Goal: Task Accomplishment & Management: Complete application form

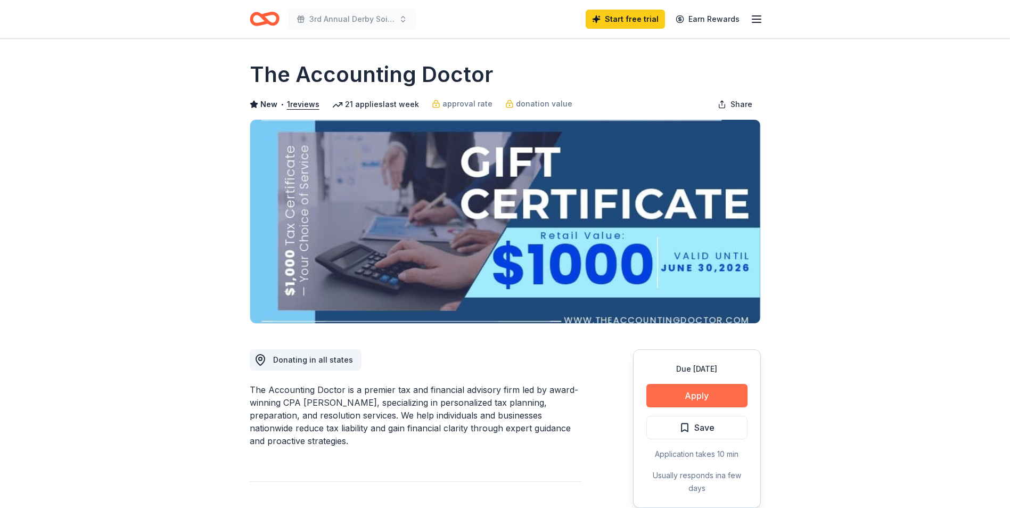
click at [705, 400] on button "Apply" at bounding box center [696, 395] width 101 height 23
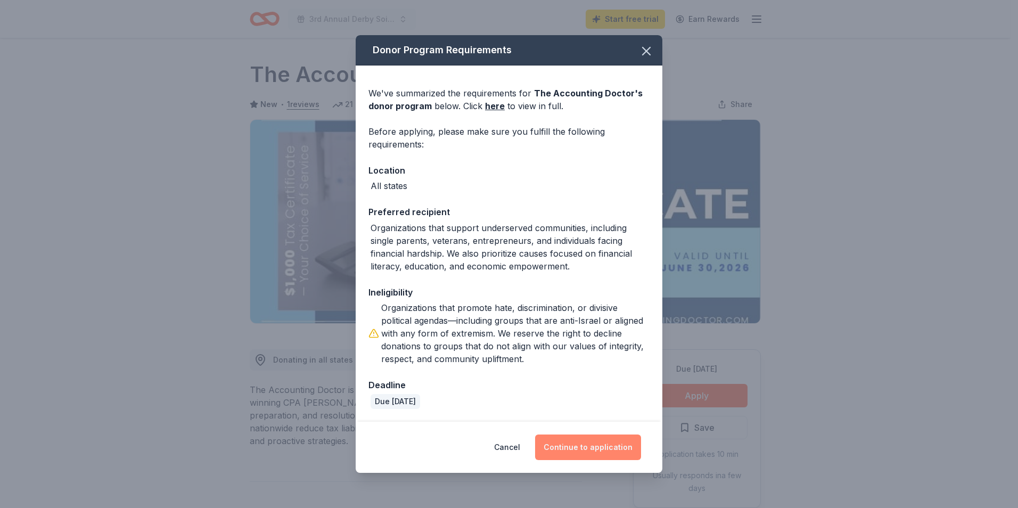
click at [588, 448] on button "Continue to application" at bounding box center [588, 447] width 106 height 26
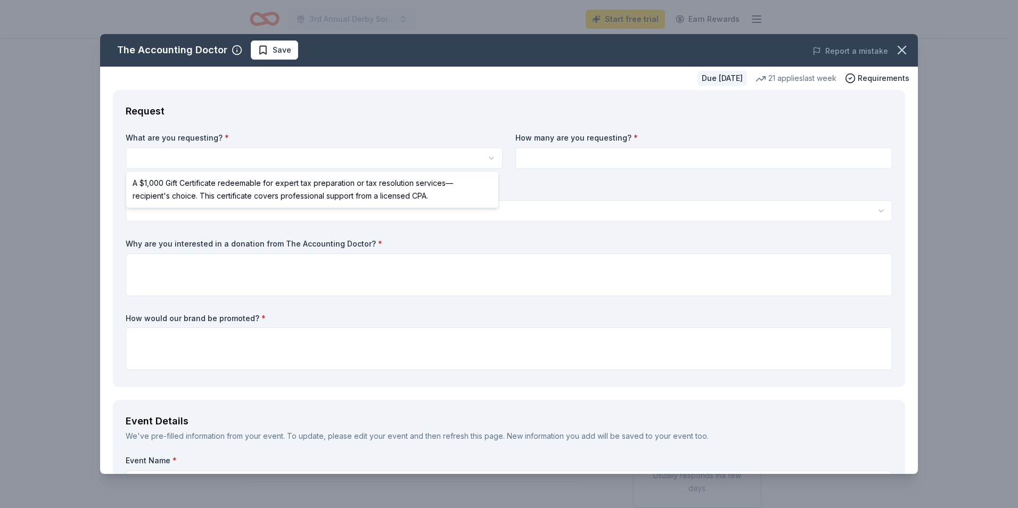
click at [160, 158] on html "3rd Annual Derby Soiree Start free trial Earn Rewards Due [DATE] Share The Acco…" at bounding box center [509, 254] width 1018 height 508
select select "A $1,000 Gift Certificate redeemable for expert tax preparation or tax resoluti…"
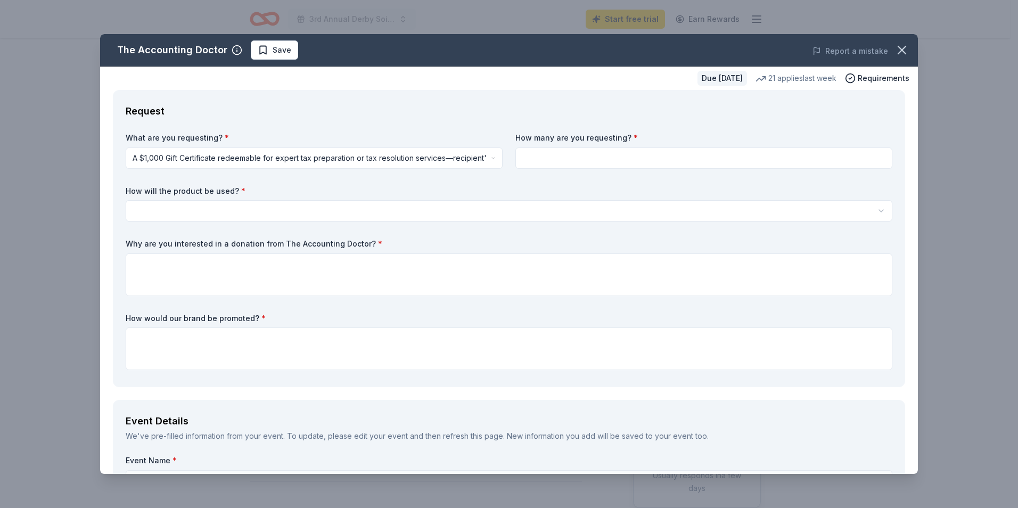
click at [142, 216] on html "3rd Annual Derby Soiree Start free trial Earn Rewards Due [DATE] Share The Acco…" at bounding box center [509, 254] width 1018 height 508
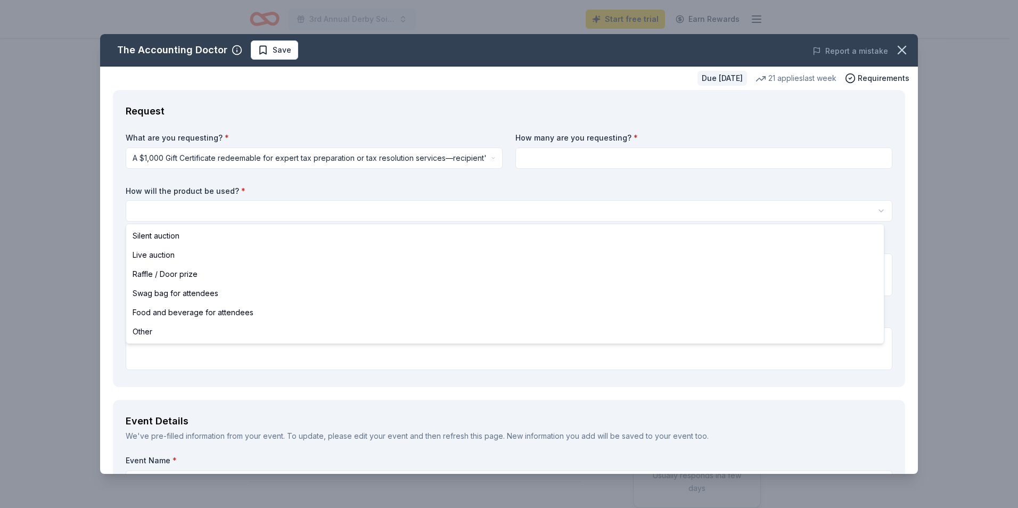
select select "silentAuction"
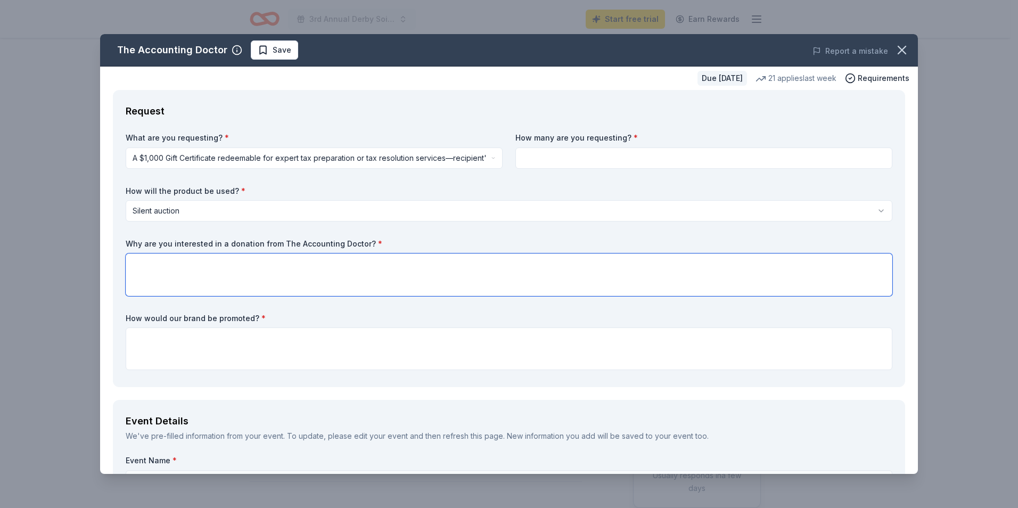
click at [161, 277] on textarea at bounding box center [509, 274] width 767 height 43
type textarea "To help raise funds for our Weekend Warrior Program."
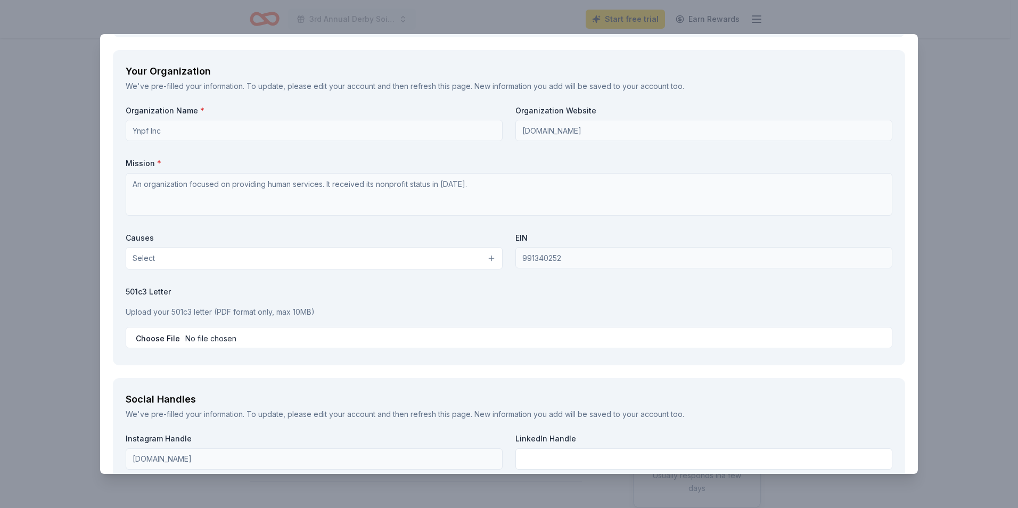
scroll to position [905, 0]
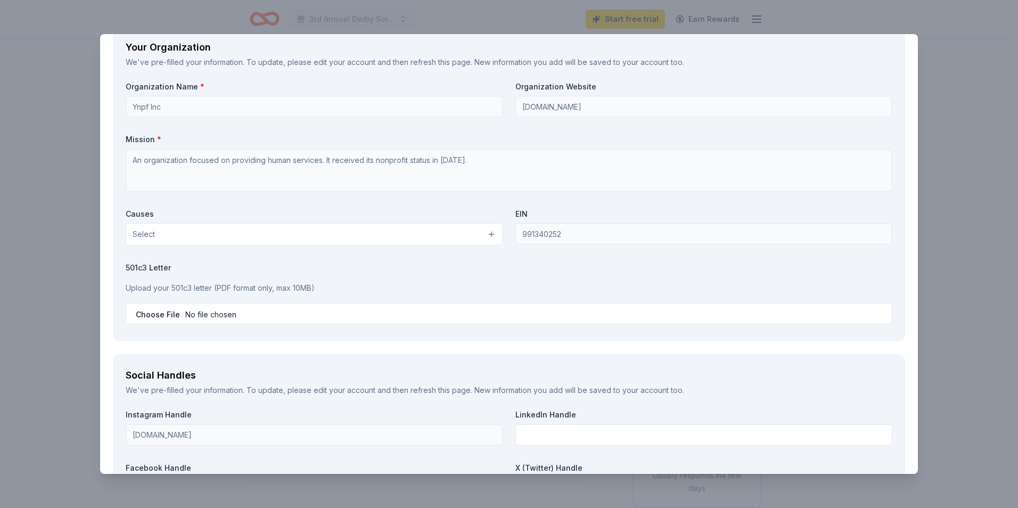
type textarea "At the event, and media advertisement."
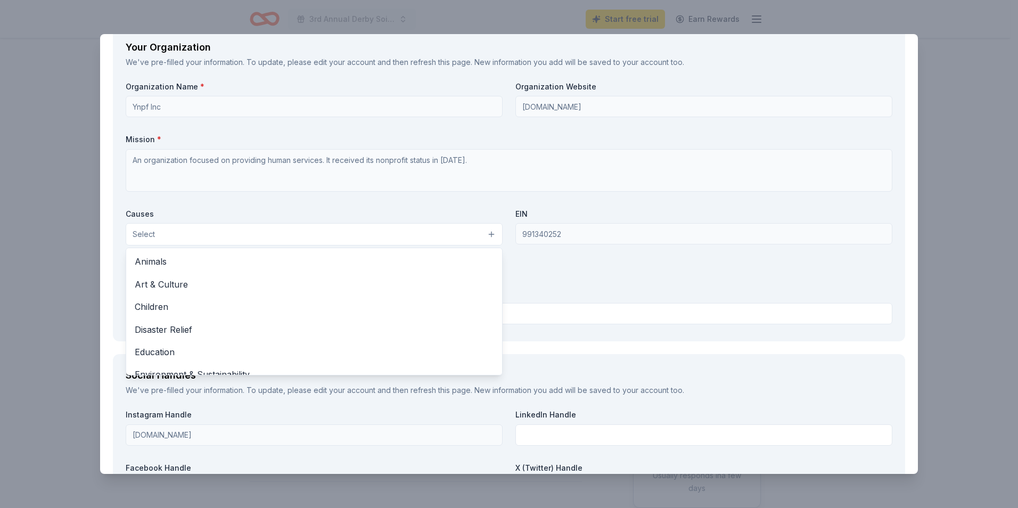
click at [168, 241] on button "Select" at bounding box center [314, 234] width 377 height 22
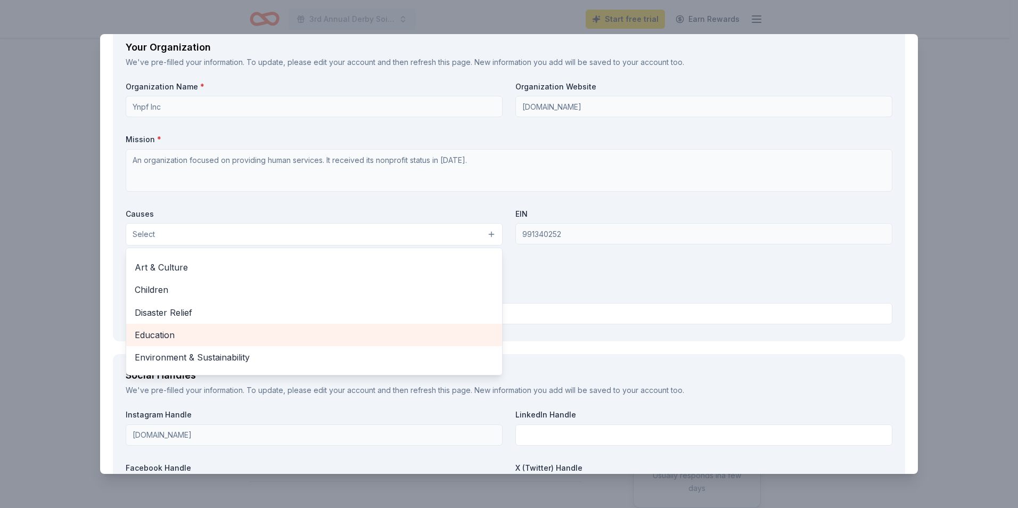
scroll to position [0, 0]
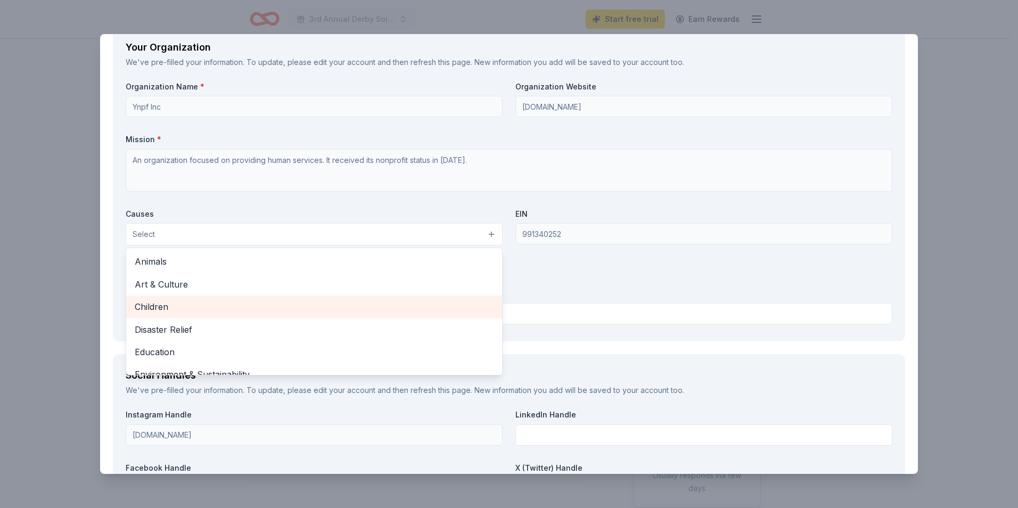
click at [195, 300] on span "Children" at bounding box center [314, 307] width 359 height 14
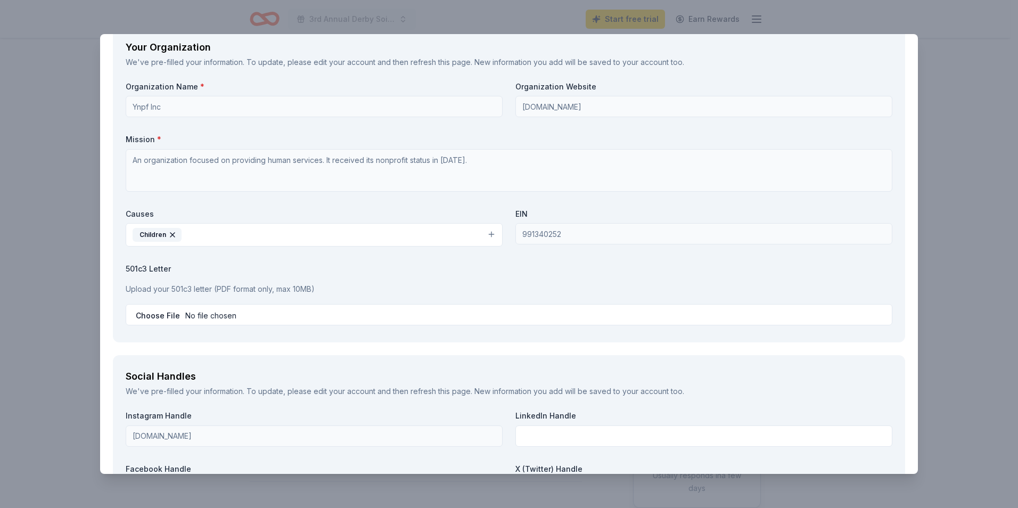
click at [238, 239] on button "Children" at bounding box center [314, 234] width 377 height 23
drag, startPoint x: 235, startPoint y: 239, endPoint x: 489, endPoint y: 239, distance: 254.0
click at [489, 239] on button "Children" at bounding box center [314, 234] width 377 height 23
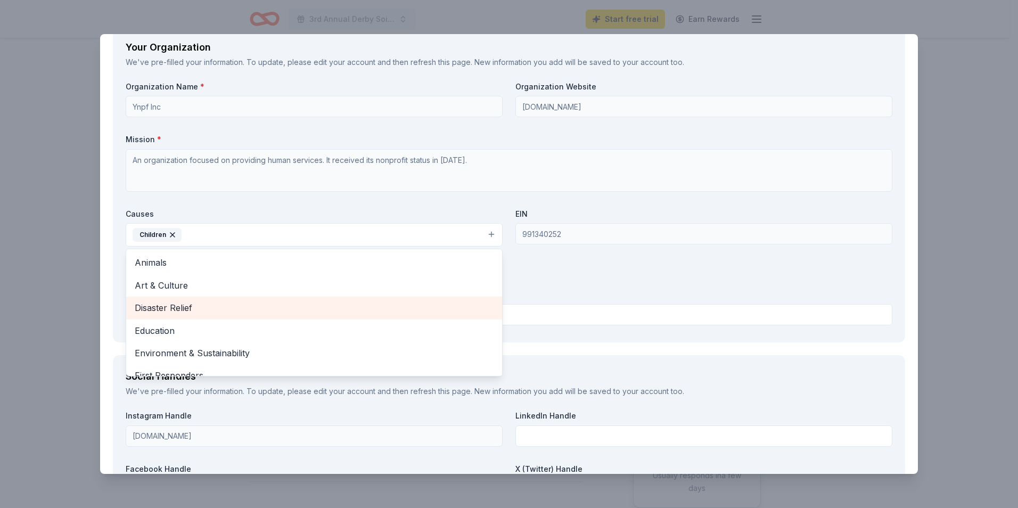
scroll to position [53, 0]
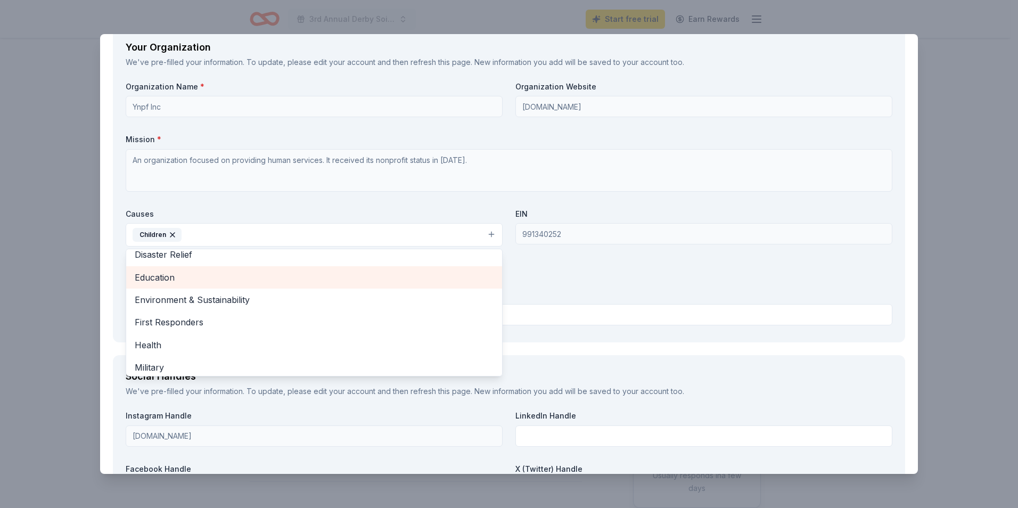
click at [223, 282] on span "Education" at bounding box center [314, 277] width 359 height 14
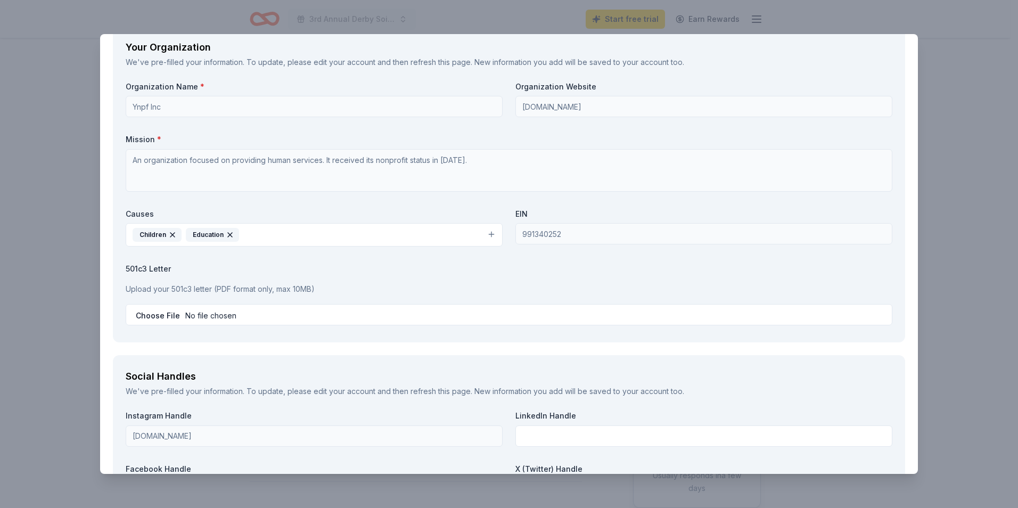
click at [489, 238] on button "Children Education" at bounding box center [314, 234] width 377 height 23
click at [488, 235] on button "Children Education" at bounding box center [314, 234] width 377 height 23
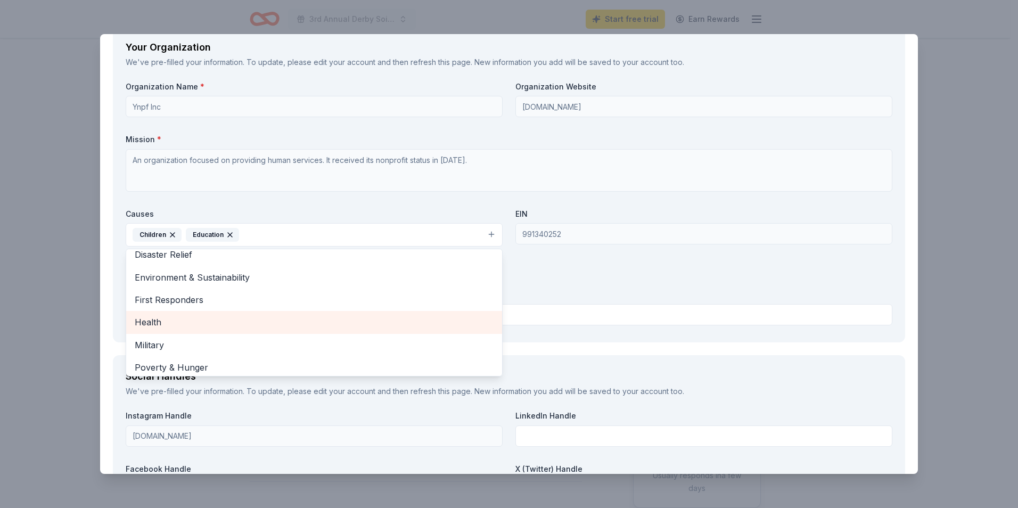
click at [258, 321] on span "Health" at bounding box center [314, 322] width 359 height 14
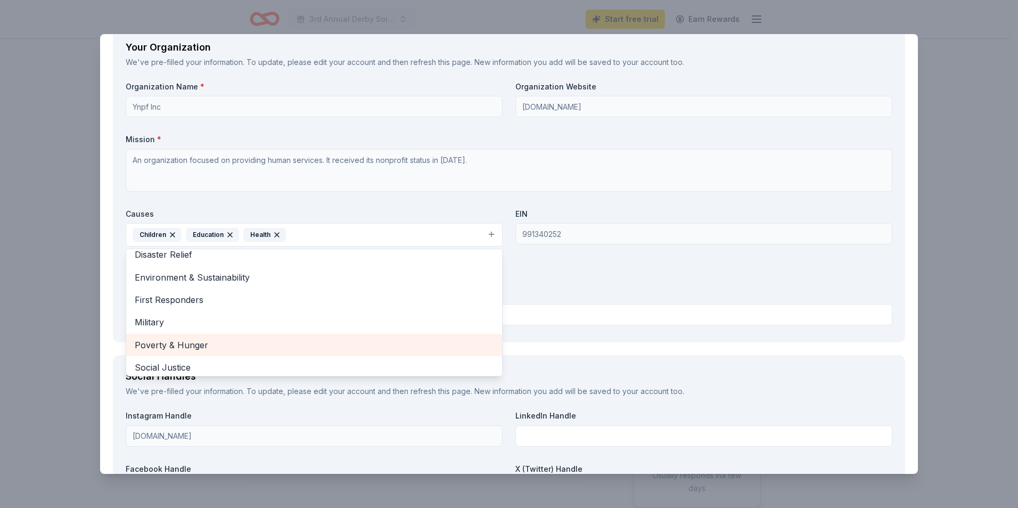
click at [199, 342] on span "Poverty & Hunger" at bounding box center [314, 345] width 359 height 14
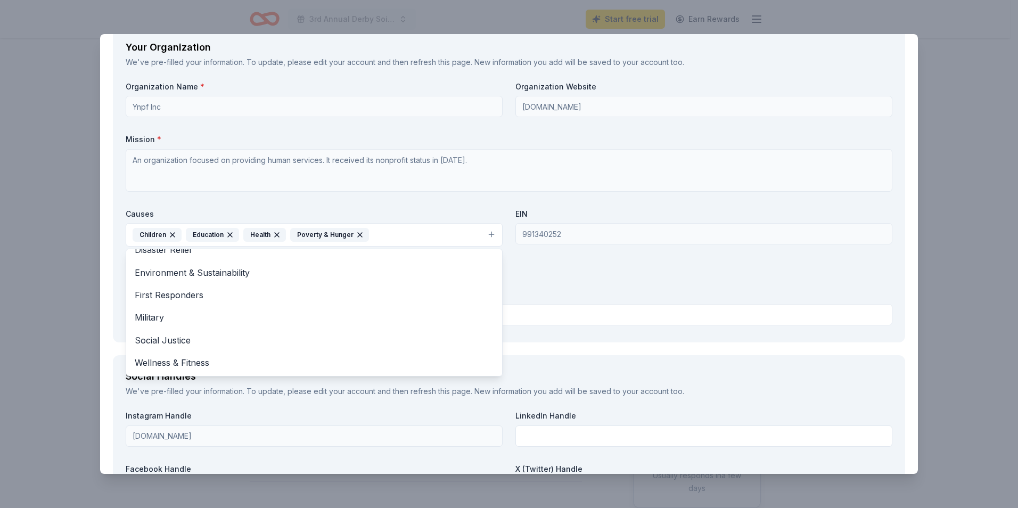
click at [648, 333] on div "Your Organization We've pre-filled your information. To update, please edit you…" at bounding box center [509, 184] width 792 height 316
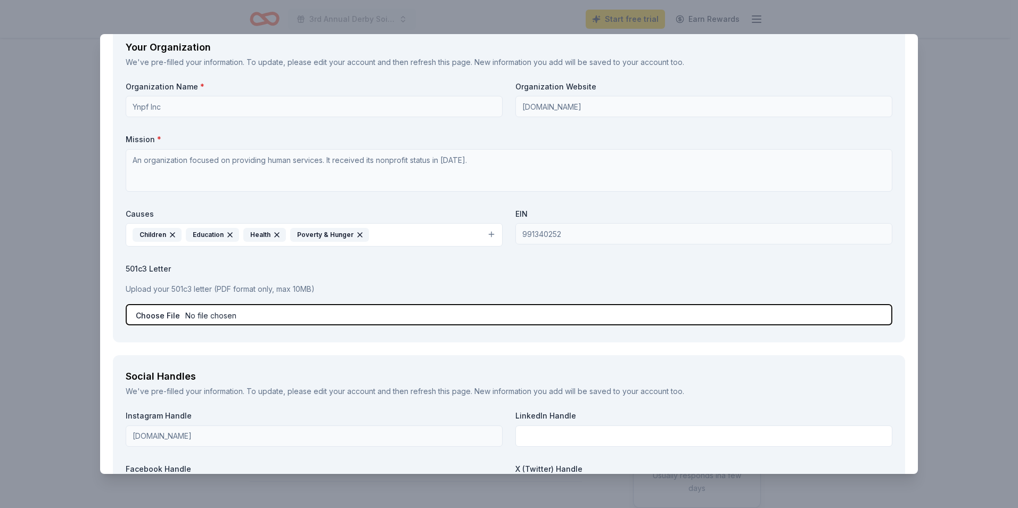
click at [199, 317] on input "file" at bounding box center [509, 314] width 767 height 21
type input "C:\fakepath\proof _of_ynpf_type 1_501c.pdf"
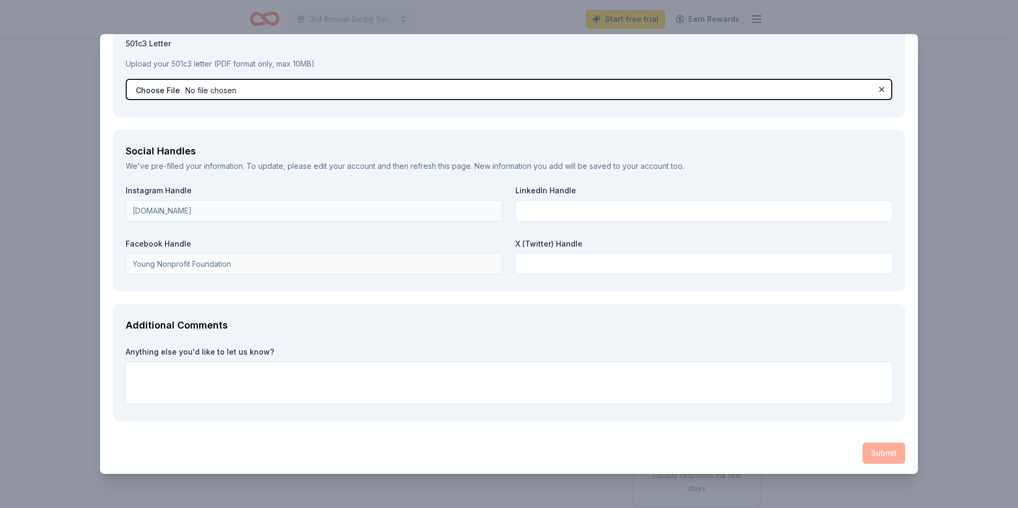
scroll to position [1133, 0]
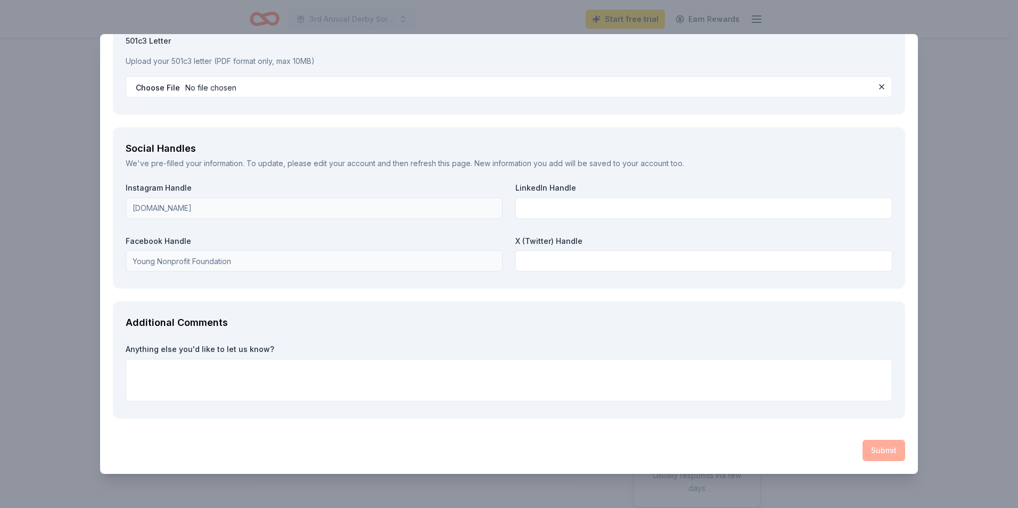
click at [858, 451] on div "Submit" at bounding box center [509, 450] width 792 height 21
click at [204, 370] on textarea at bounding box center [509, 380] width 767 height 43
type textarea "Thank you for your consideration."
click at [328, 346] on label "Anything else you'd like to let us know?" at bounding box center [509, 349] width 767 height 11
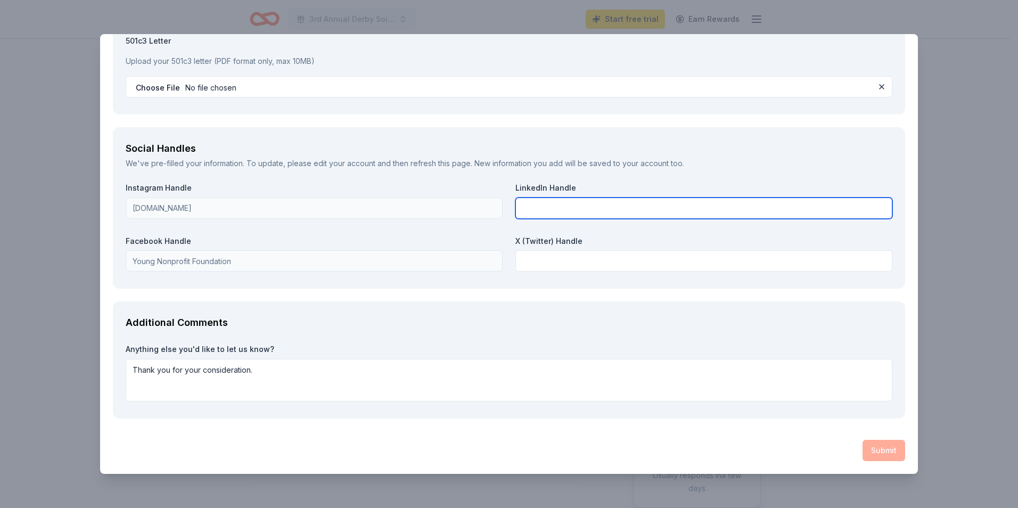
click at [532, 211] on input "text" at bounding box center [703, 208] width 377 height 21
type input "Young Non Profit Foundation"
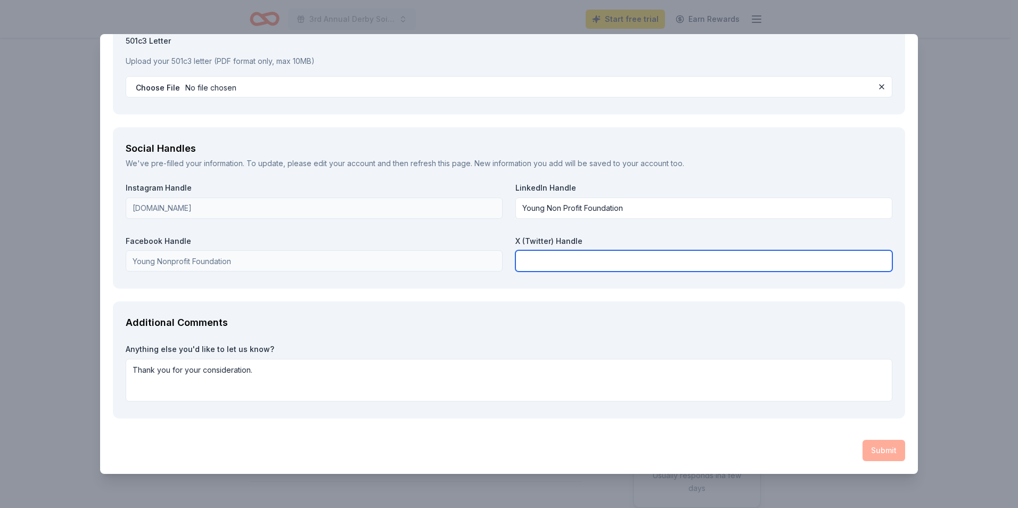
click at [536, 259] on input "text" at bounding box center [703, 260] width 377 height 21
type input "Young Non-Profit Foundation"
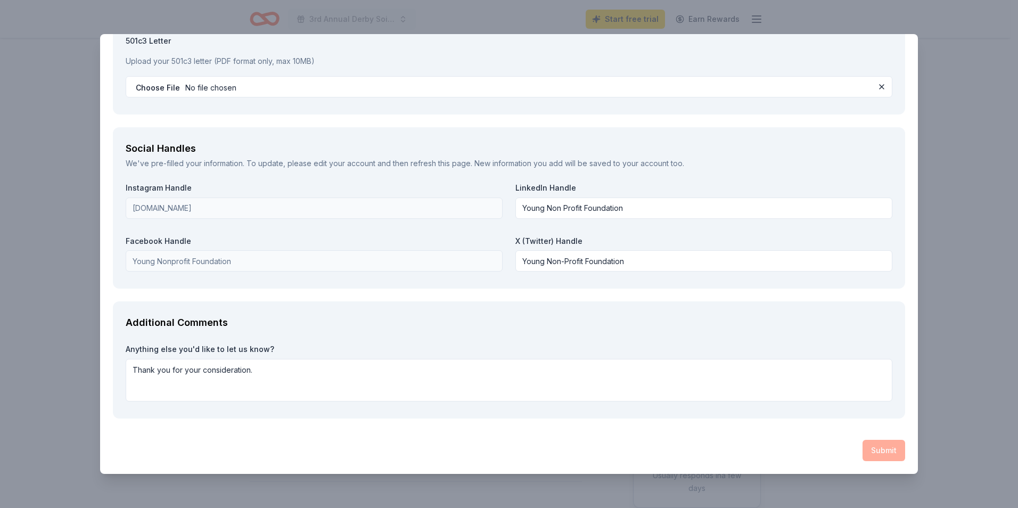
click at [323, 280] on div "Social Handles We've pre-filled your information. To update, please edit your a…" at bounding box center [509, 207] width 792 height 161
click at [324, 374] on textarea "Thank you for your consideration." at bounding box center [509, 380] width 767 height 43
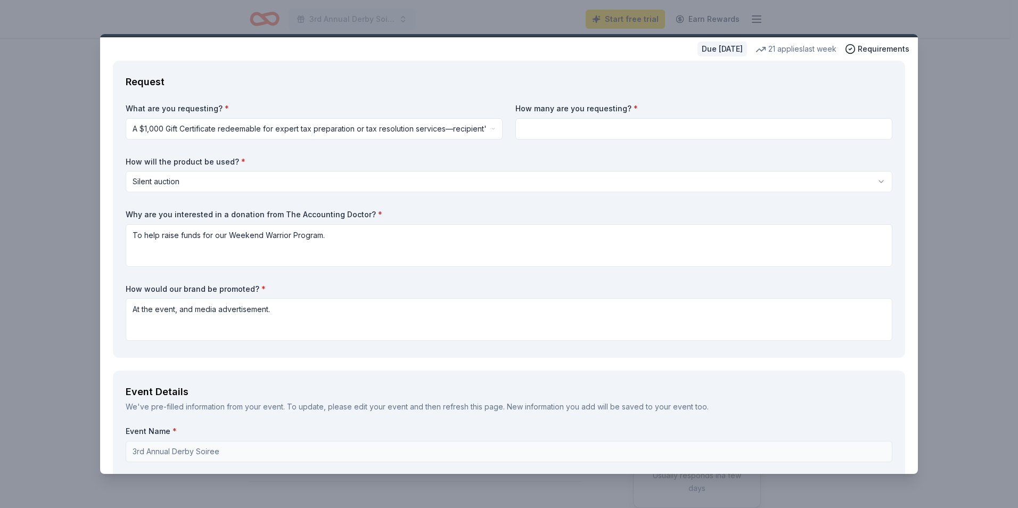
scroll to position [53, 0]
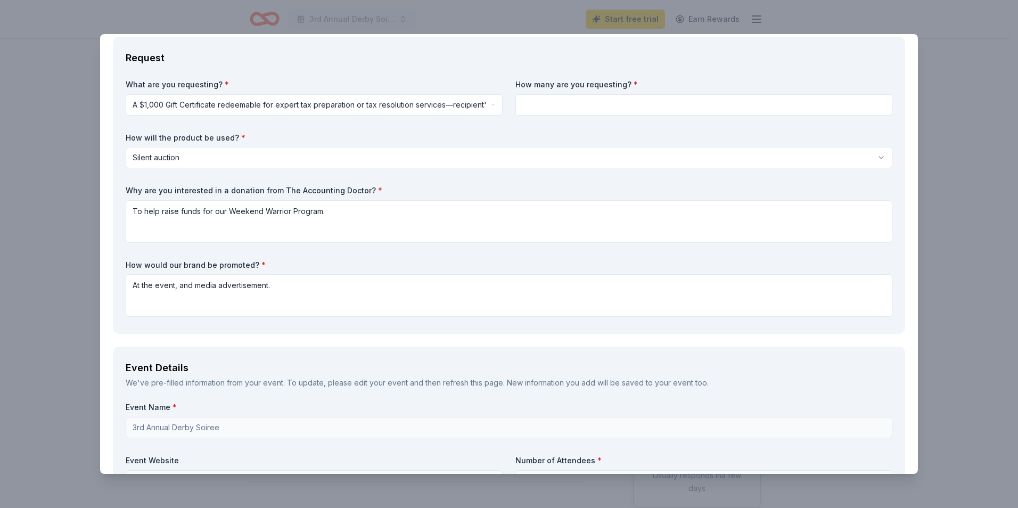
click at [537, 109] on input at bounding box center [703, 104] width 377 height 21
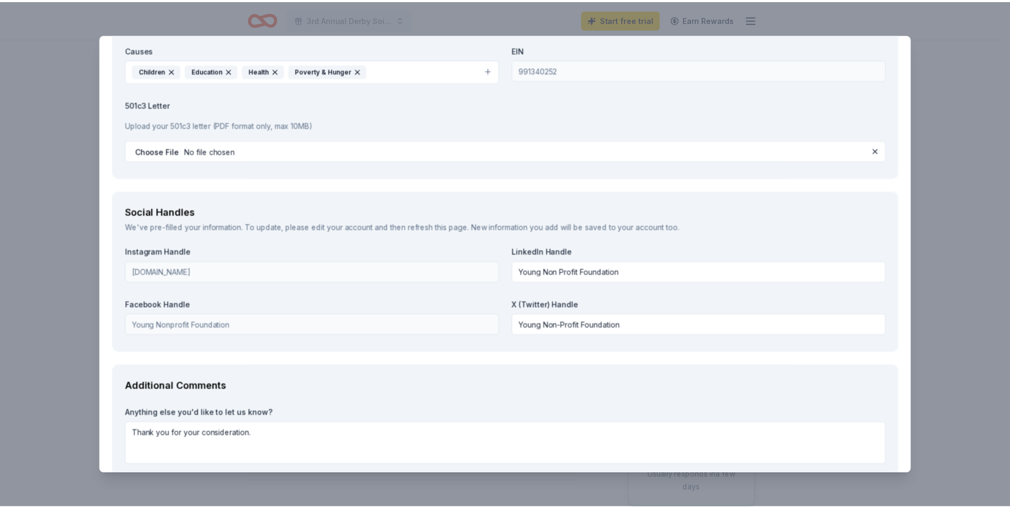
scroll to position [1133, 0]
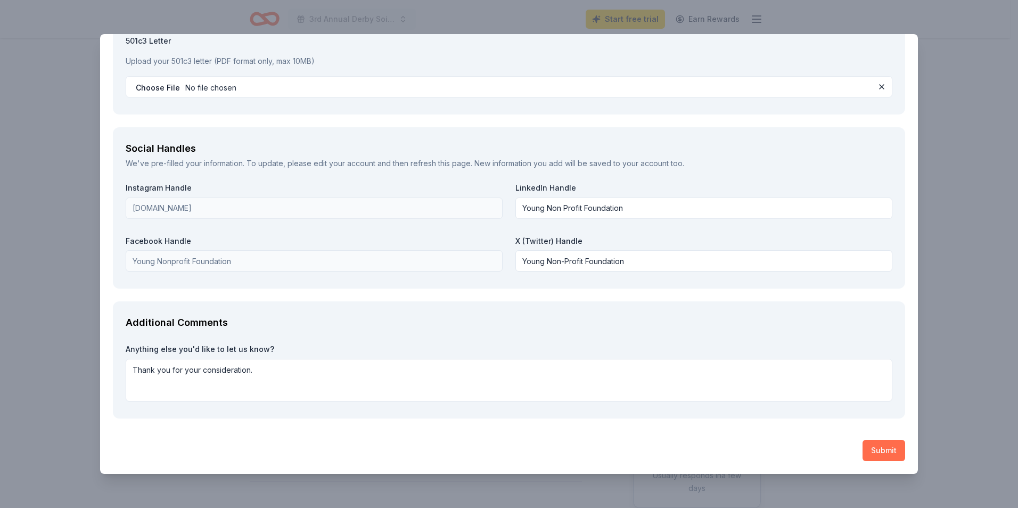
type input "2"
click at [881, 453] on button "Submit" at bounding box center [884, 450] width 43 height 21
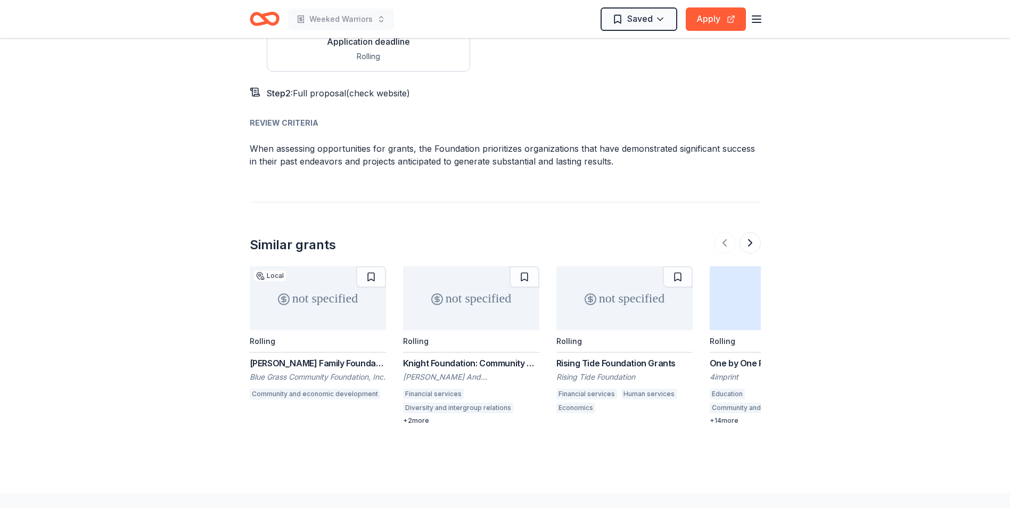
scroll to position [1195, 0]
